Goal: Browse casually

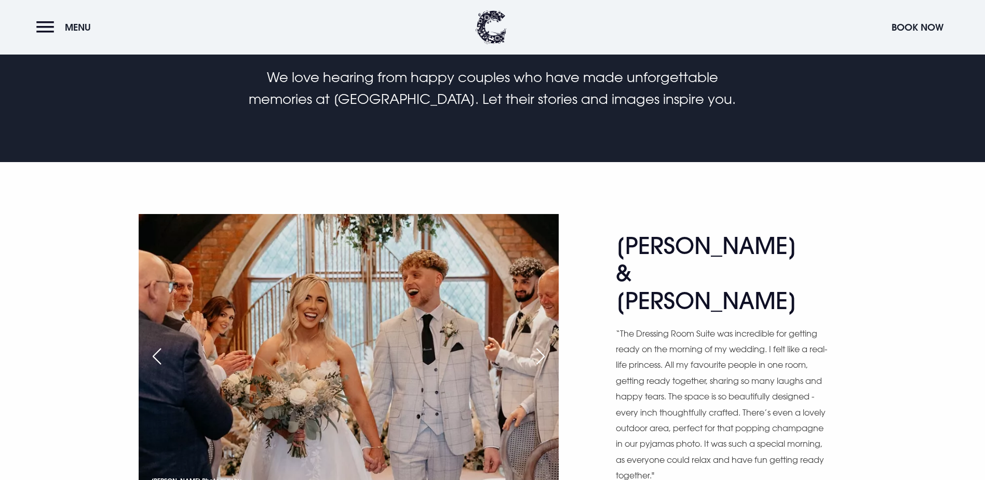
scroll to position [571, 0]
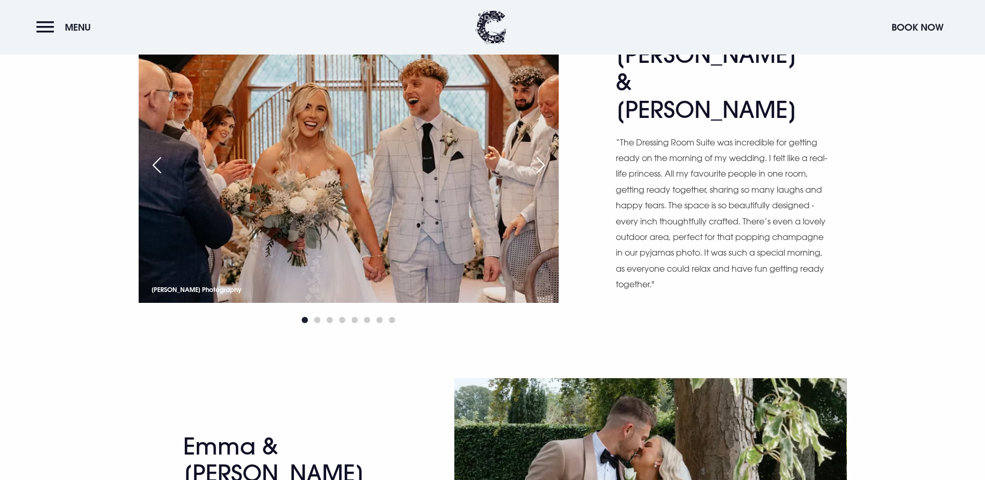
click at [536, 176] on div "Next slide" at bounding box center [540, 165] width 26 height 23
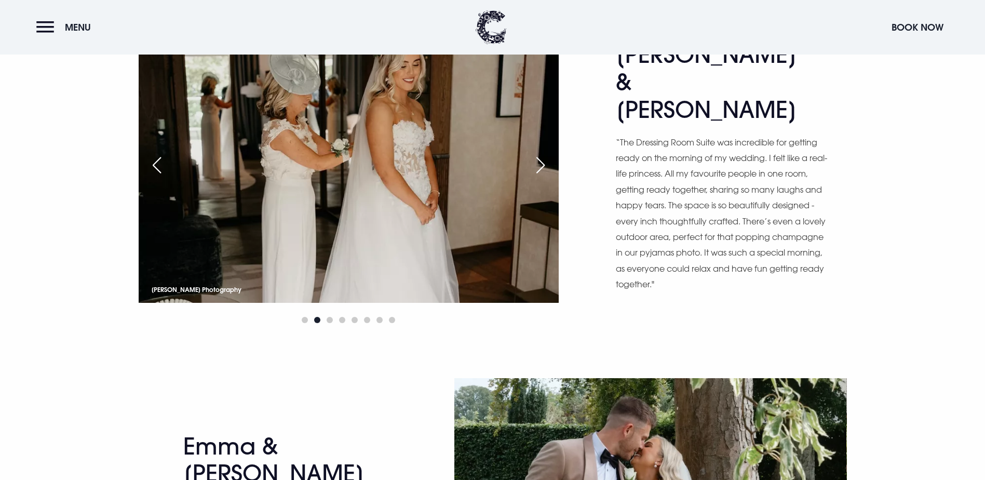
click at [538, 176] on div "Next slide" at bounding box center [540, 165] width 26 height 23
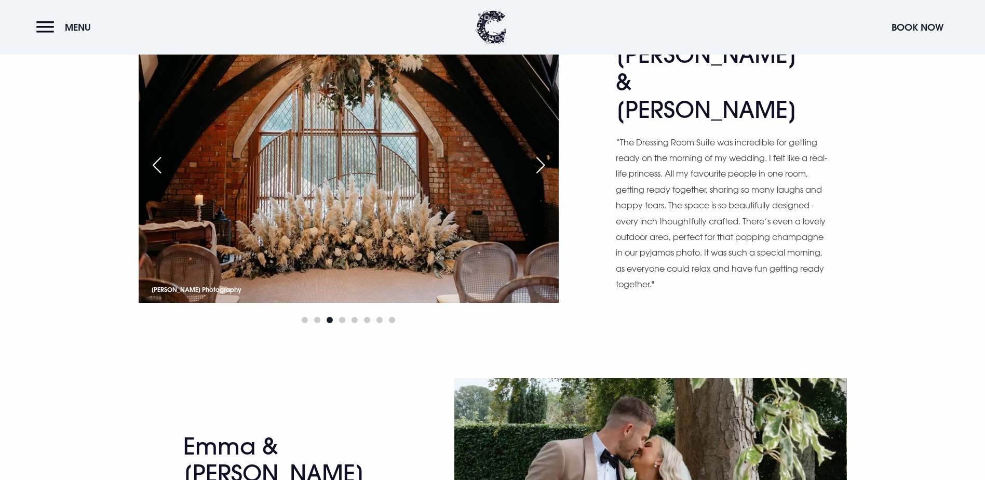
click at [538, 176] on div "Next slide" at bounding box center [540, 165] width 26 height 23
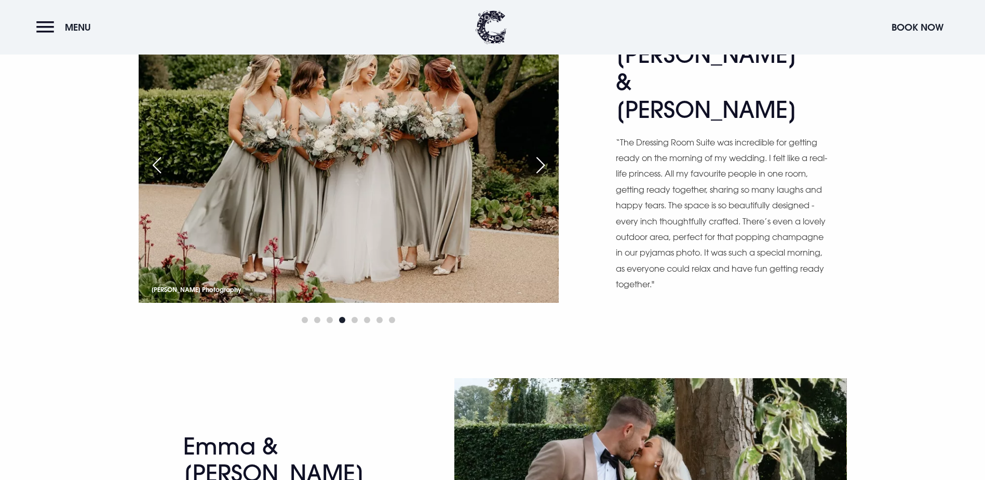
click at [538, 176] on div "Next slide" at bounding box center [540, 165] width 26 height 23
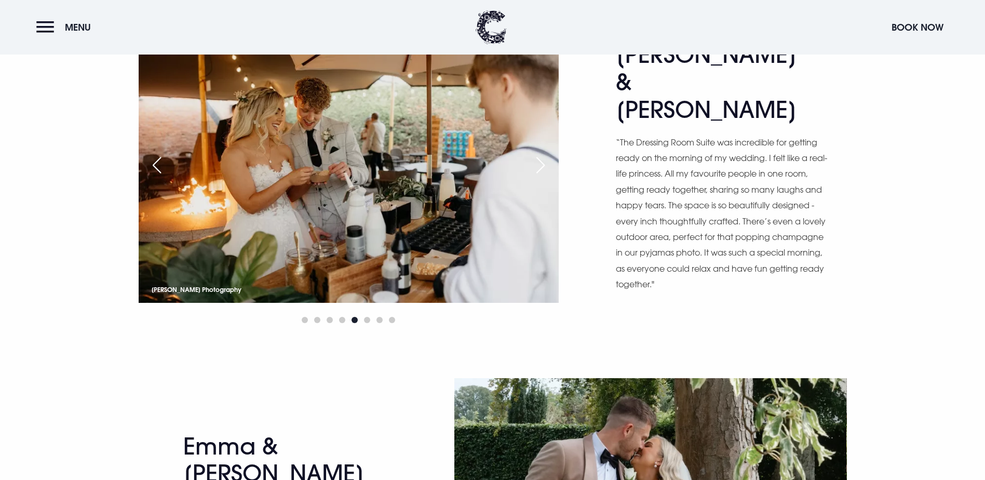
click at [538, 176] on div "Next slide" at bounding box center [540, 165] width 26 height 23
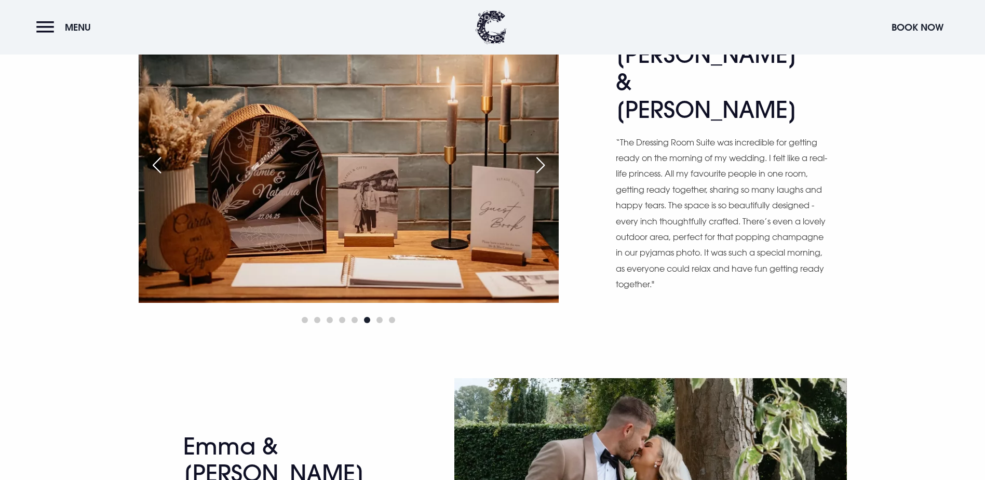
click at [157, 176] on div "Previous slide" at bounding box center [157, 165] width 26 height 23
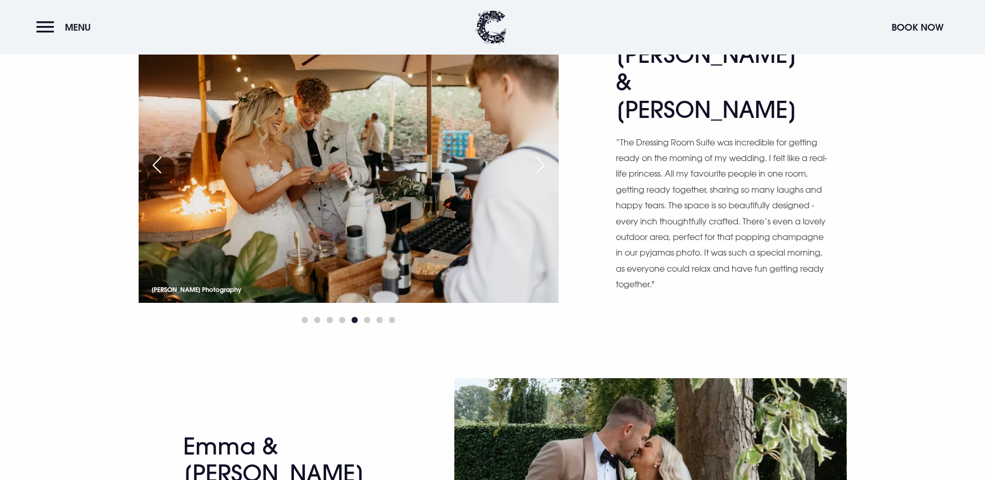
click at [544, 176] on div "Next slide" at bounding box center [540, 165] width 26 height 23
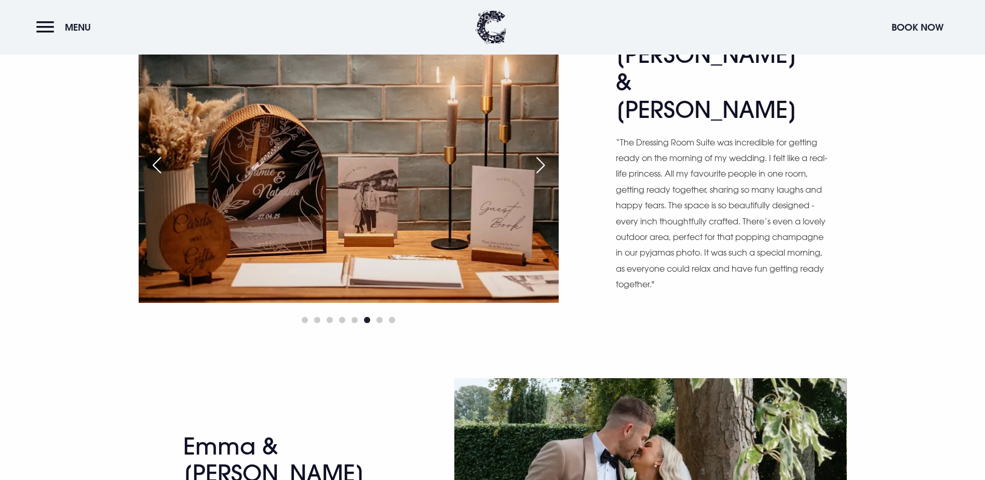
click at [544, 176] on div "Next slide" at bounding box center [540, 165] width 26 height 23
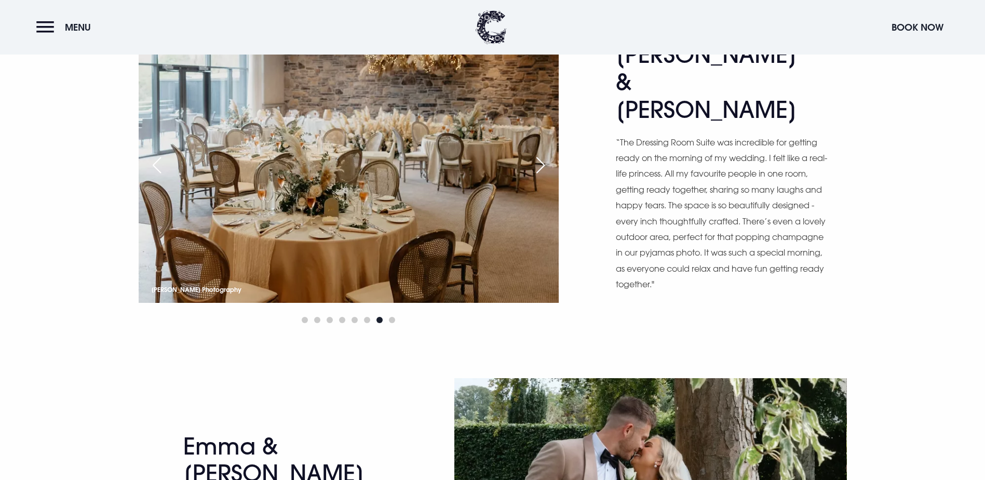
click at [544, 176] on div "Next slide" at bounding box center [540, 165] width 26 height 23
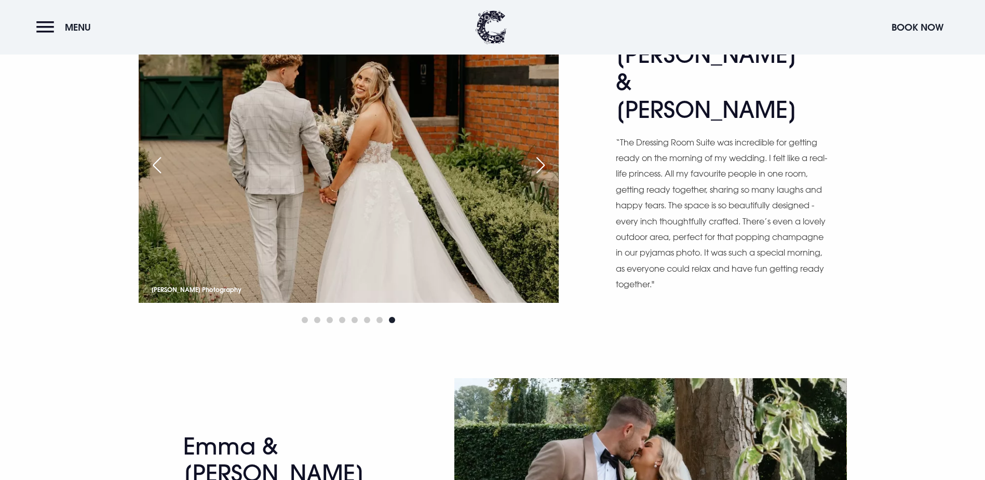
click at [544, 176] on div "Next slide" at bounding box center [540, 165] width 26 height 23
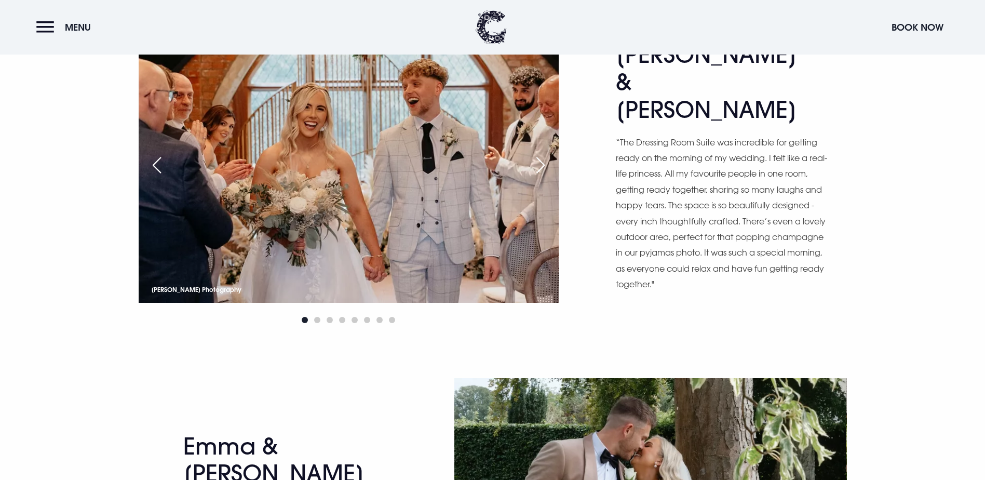
click at [544, 176] on div "Next slide" at bounding box center [540, 165] width 26 height 23
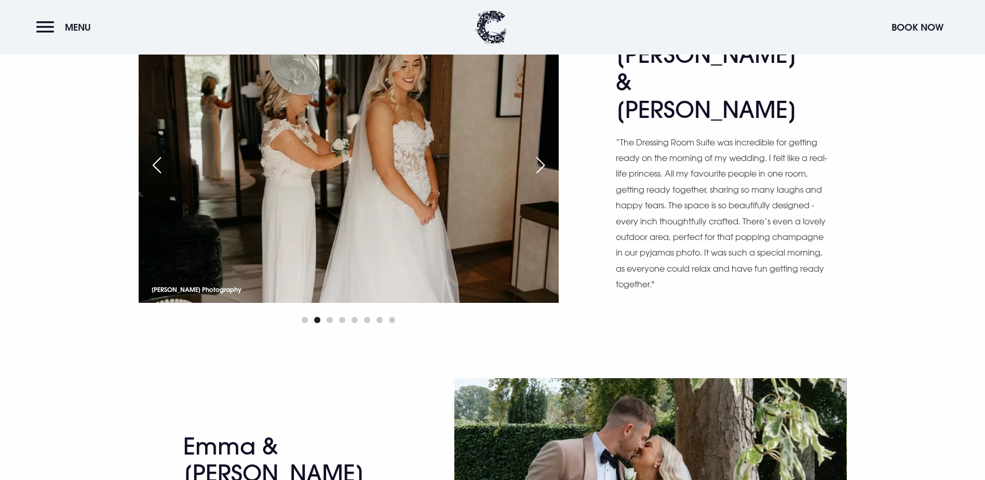
click at [544, 176] on div "Next slide" at bounding box center [540, 165] width 26 height 23
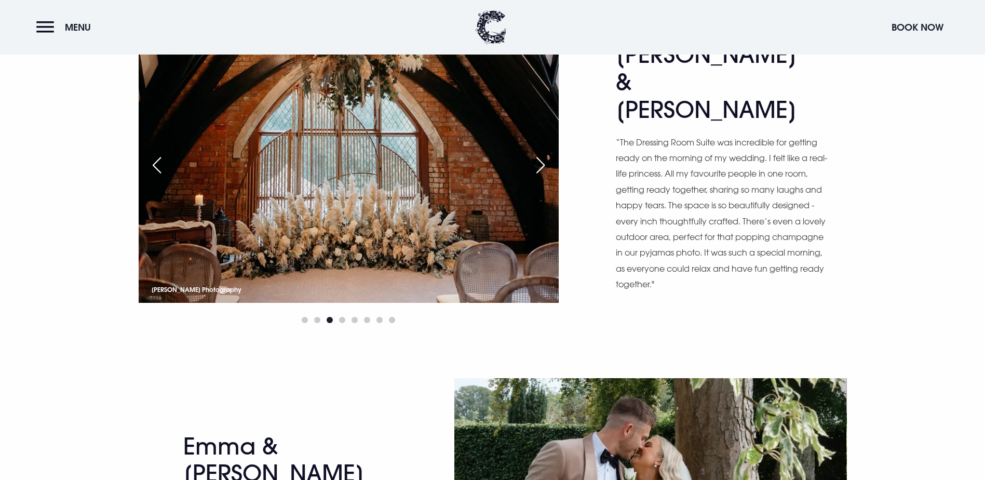
click at [544, 176] on div "Next slide" at bounding box center [540, 165] width 26 height 23
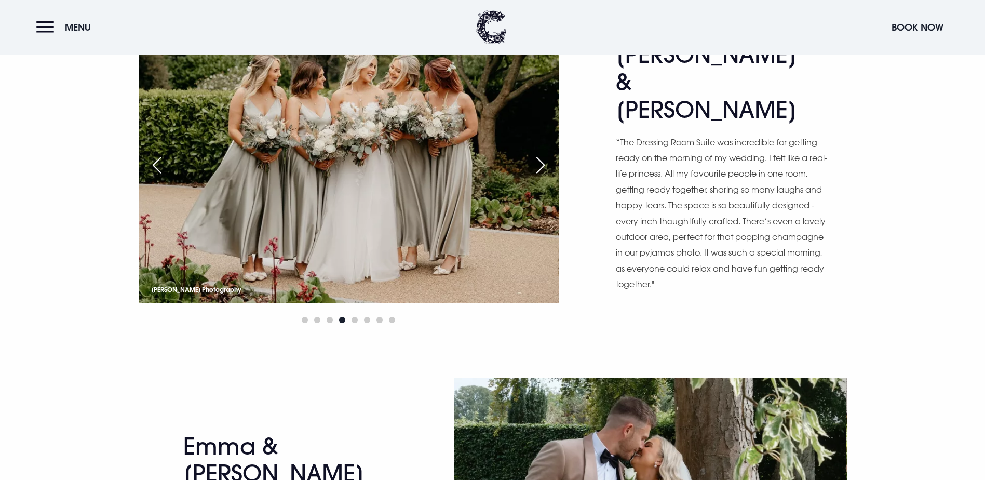
click at [544, 176] on div "Next slide" at bounding box center [540, 165] width 26 height 23
